Goal: Task Accomplishment & Management: Manage account settings

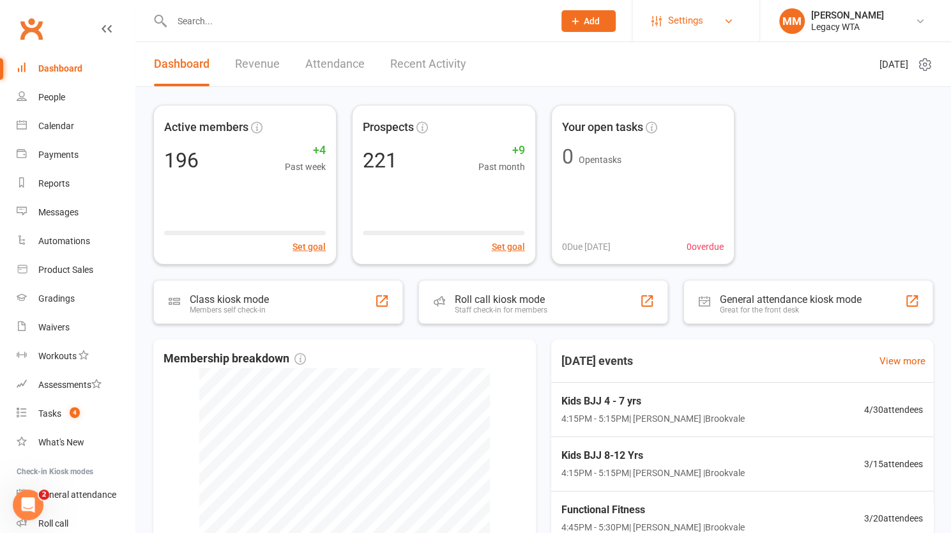
click at [733, 16] on icon at bounding box center [729, 21] width 10 height 10
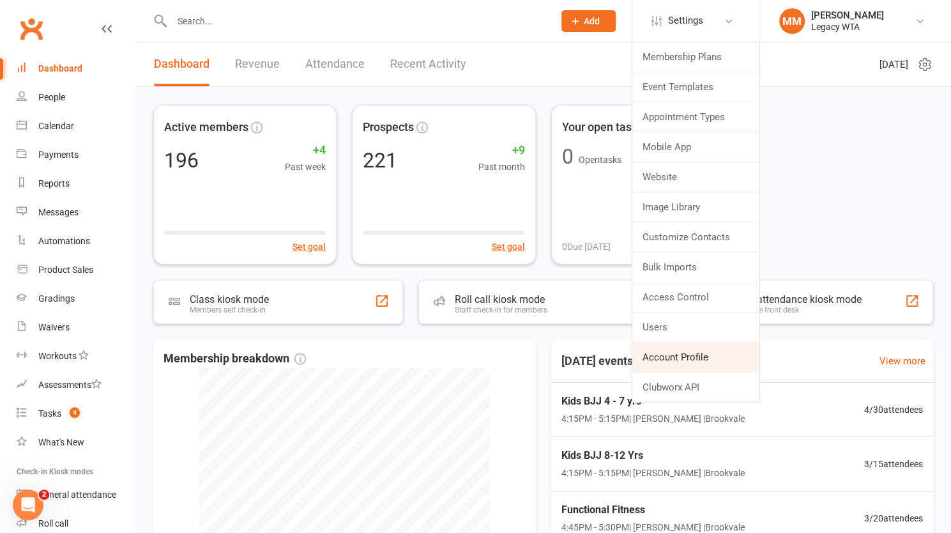
click at [706, 353] on link "Account Profile" at bounding box center [695, 356] width 127 height 29
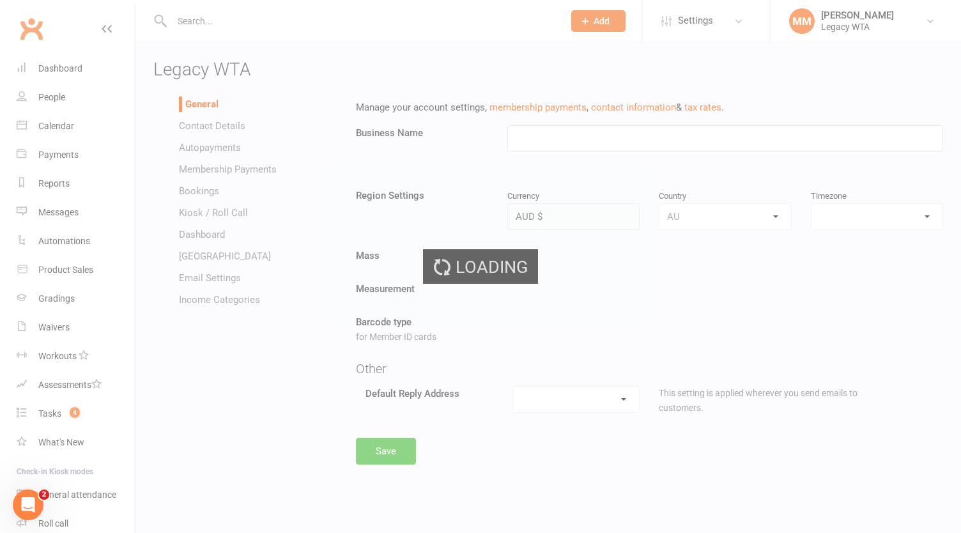
type input "Legacy WTA"
select select "Australia/Sydney"
select select "brookvale@legacybjj.com.au"
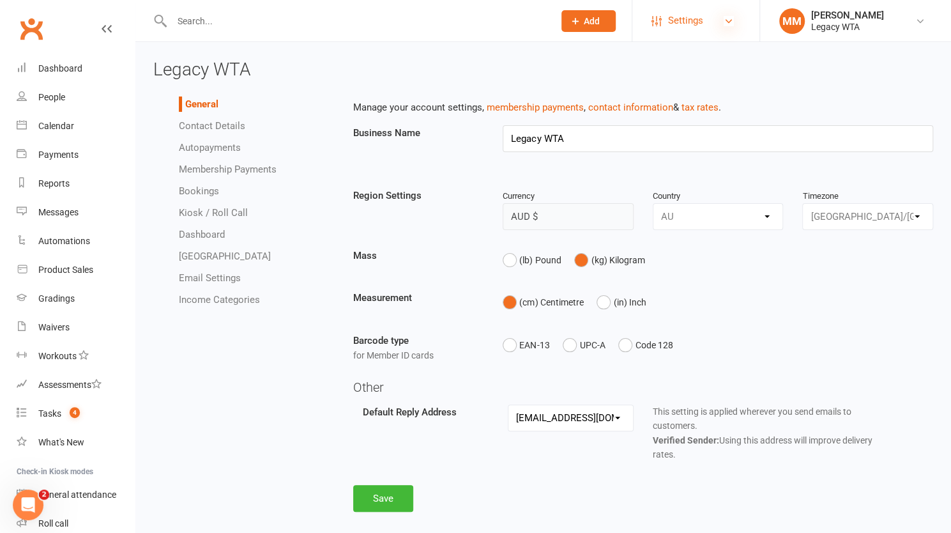
click at [726, 20] on icon at bounding box center [729, 21] width 10 height 10
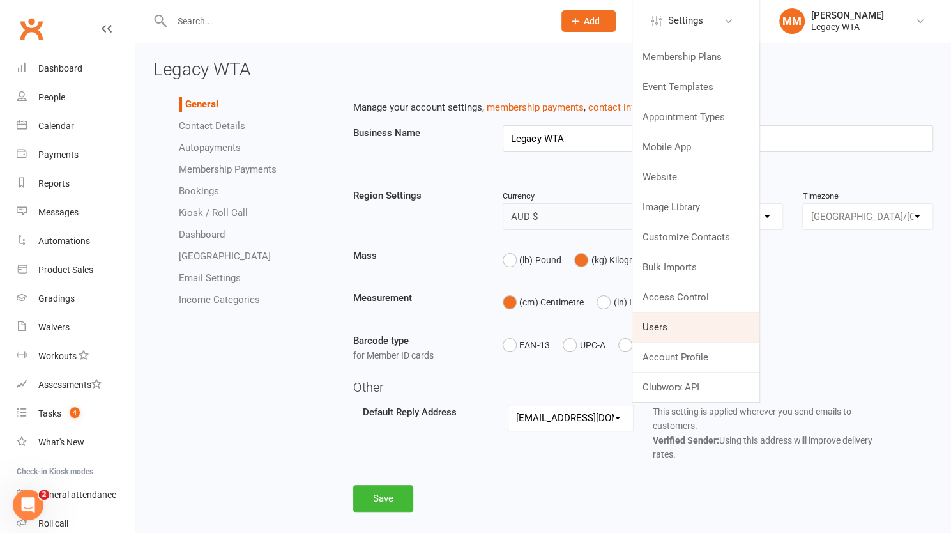
click at [679, 324] on link "Users" at bounding box center [695, 326] width 127 height 29
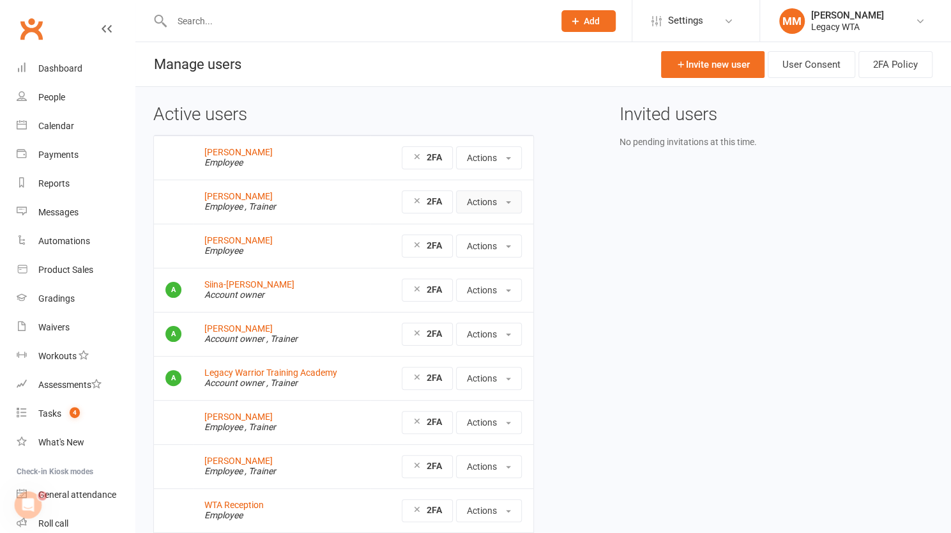
click at [505, 197] on button "Actions" at bounding box center [489, 201] width 66 height 23
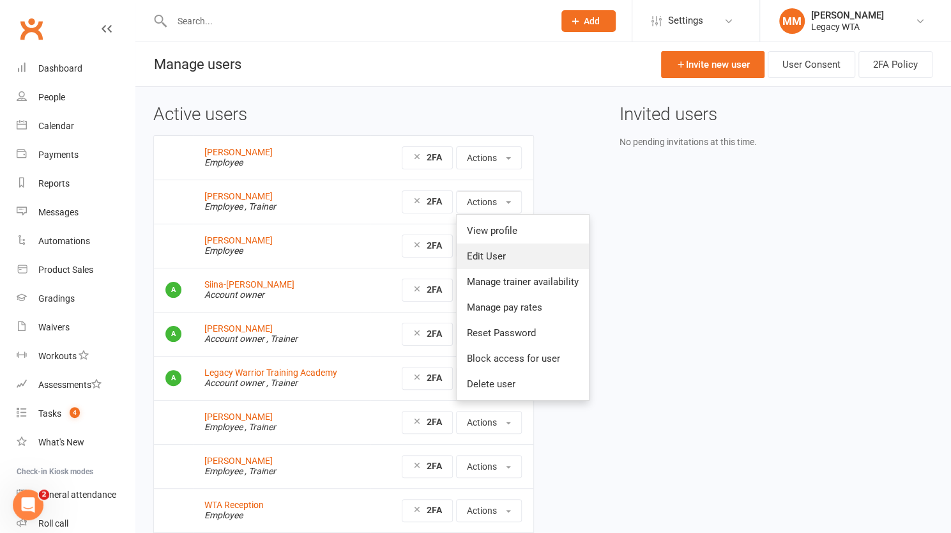
click at [508, 255] on link "Edit User" at bounding box center [523, 256] width 132 height 26
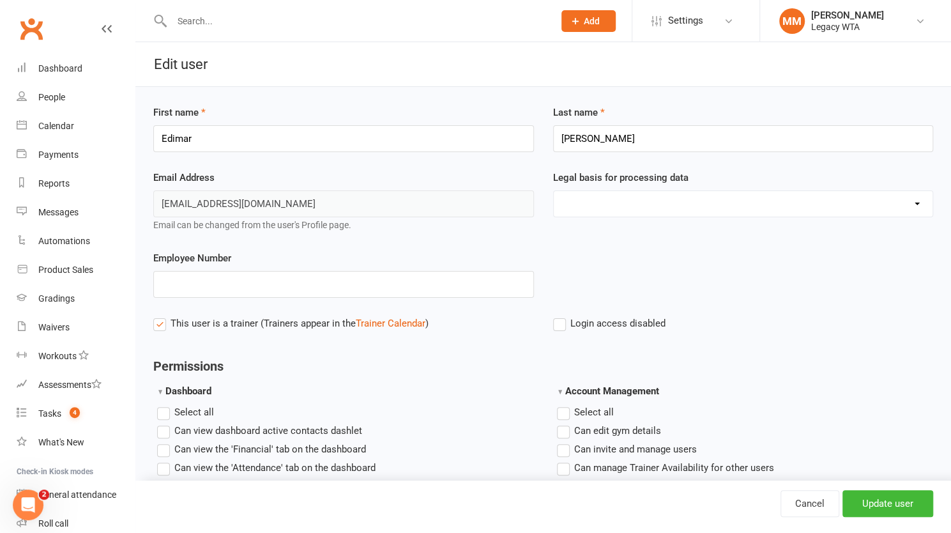
click at [557, 316] on label "Login access disabled" at bounding box center [609, 323] width 112 height 15
click at [557, 316] on input "Login access disabled" at bounding box center [609, 316] width 112 height 0
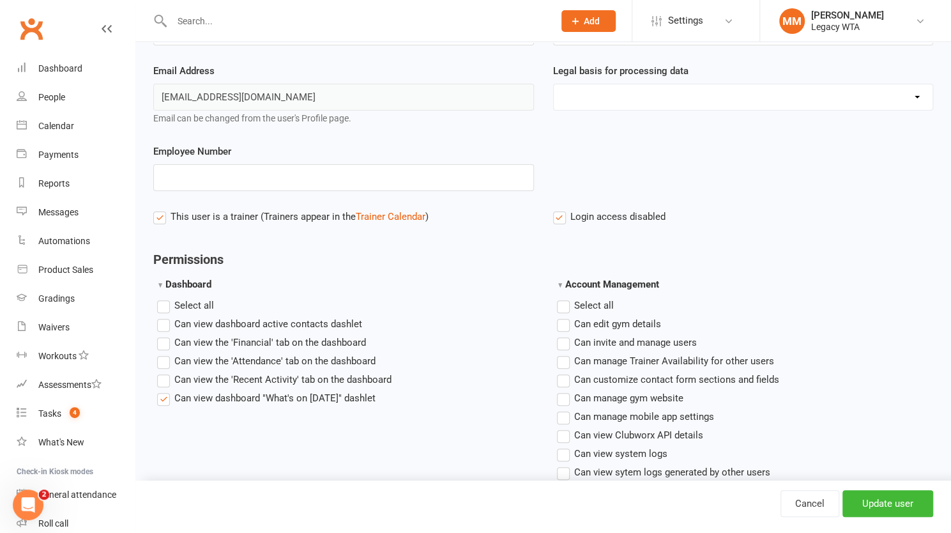
scroll to position [108, 0]
click at [874, 517] on div "Cancel Update user" at bounding box center [543, 506] width 816 height 52
click at [881, 496] on input "Update user" at bounding box center [888, 503] width 91 height 27
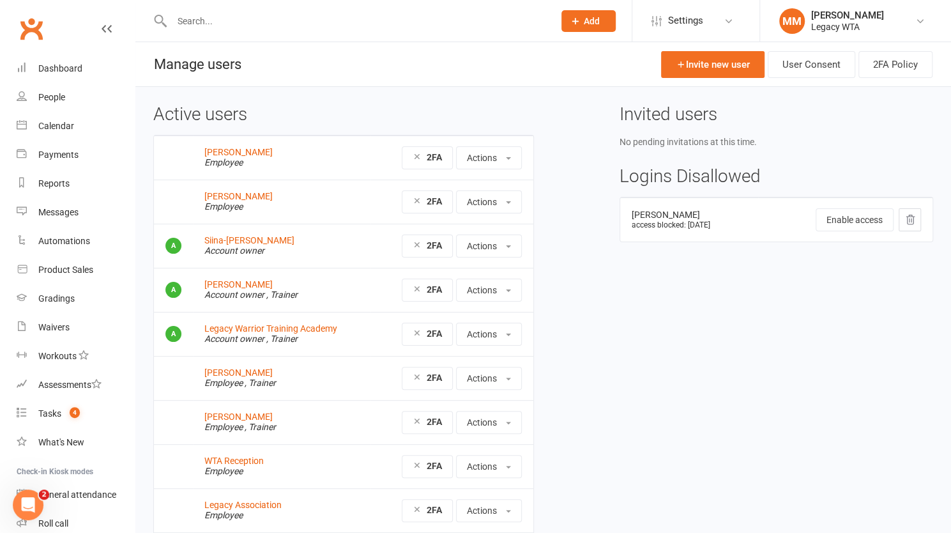
click at [913, 219] on icon at bounding box center [909, 219] width 11 height 11
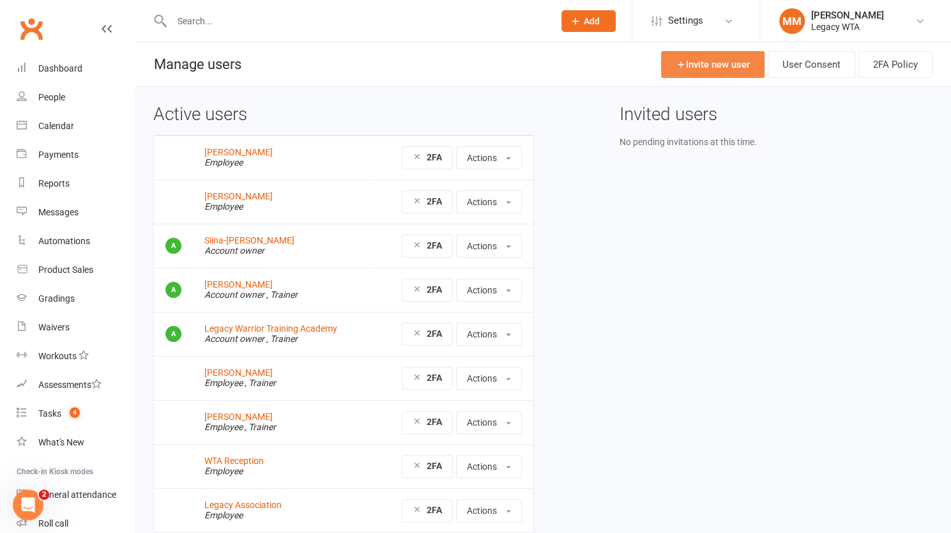
click at [708, 66] on link "Invite new user" at bounding box center [712, 64] width 103 height 27
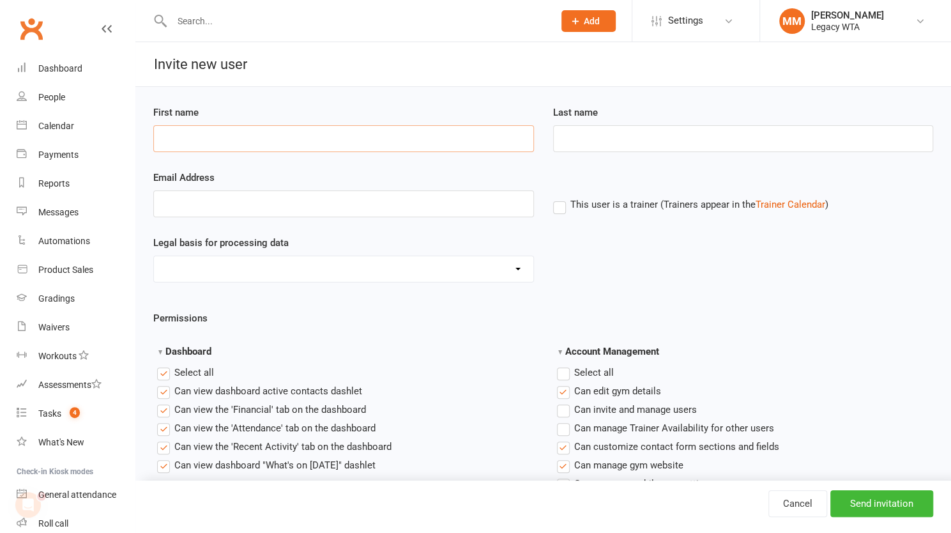
click at [445, 133] on input "First name" at bounding box center [343, 138] width 381 height 27
type input "a"
drag, startPoint x: 183, startPoint y: 137, endPoint x: 282, endPoint y: 144, distance: 99.3
click at [282, 144] on input "Ayla Biddlecombe" at bounding box center [343, 138] width 381 height 27
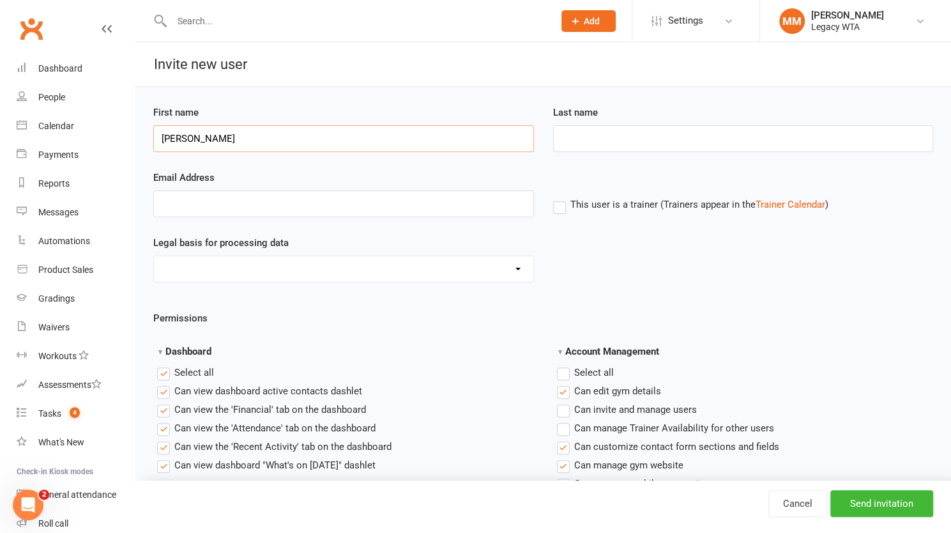
type input "Ayla Biddlecombe"
click at [580, 136] on input "Last name" at bounding box center [743, 138] width 381 height 27
paste input "Biddlecombe"
type input "Biddlecombe"
click at [517, 271] on select "Consent provided by contact Legitimate Interest - Existing Customer Legitimate …" at bounding box center [343, 269] width 379 height 26
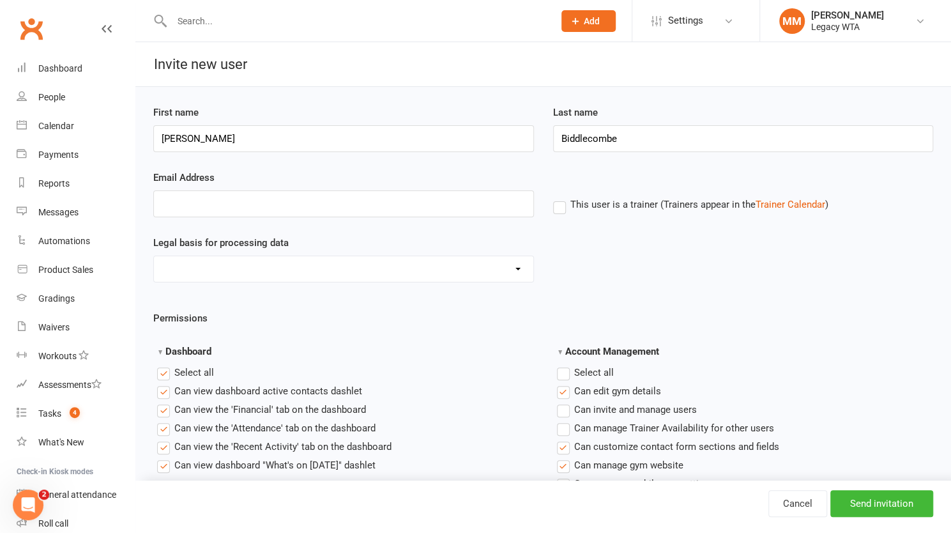
select select "Consent provided by contact"
click at [154, 256] on select "Consent provided by contact Legitimate Interest - Existing Customer Legitimate …" at bounding box center [343, 269] width 379 height 26
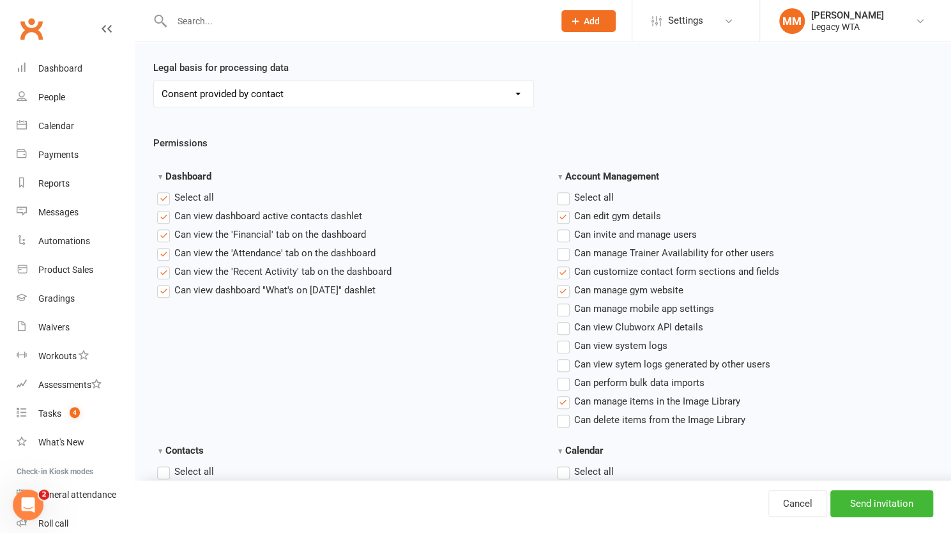
scroll to position [111, 0]
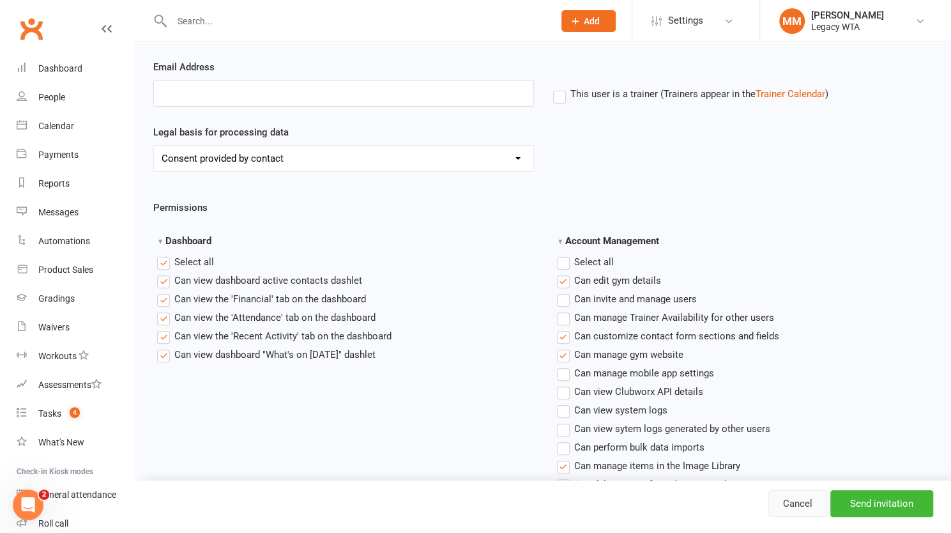
click at [810, 500] on link "Cancel" at bounding box center [797, 503] width 59 height 27
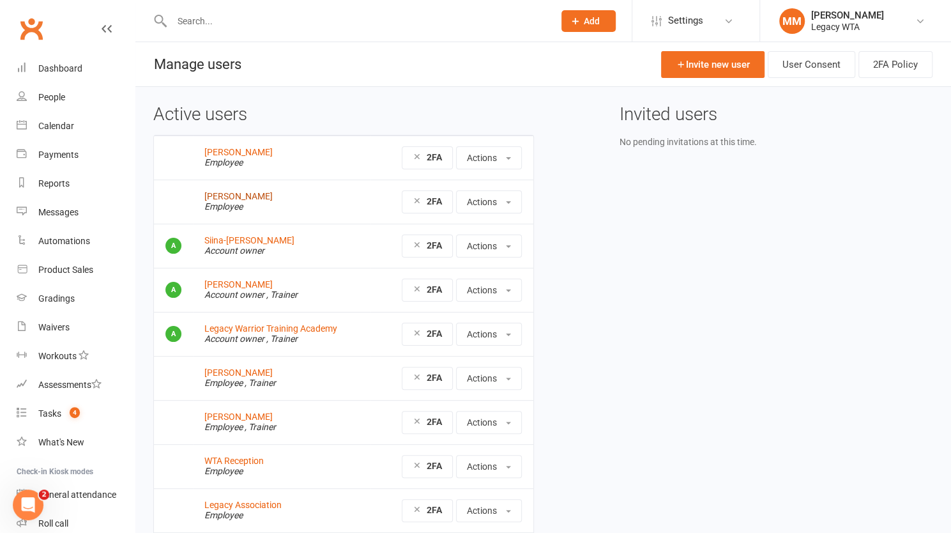
click at [234, 196] on link "[PERSON_NAME]" at bounding box center [238, 196] width 68 height 10
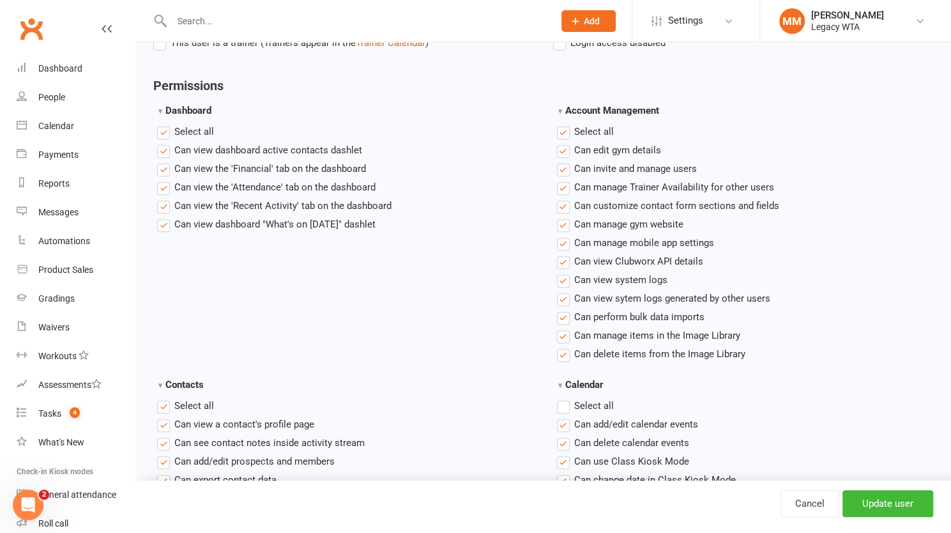
scroll to position [281, 0]
